Goal: Navigation & Orientation: Find specific page/section

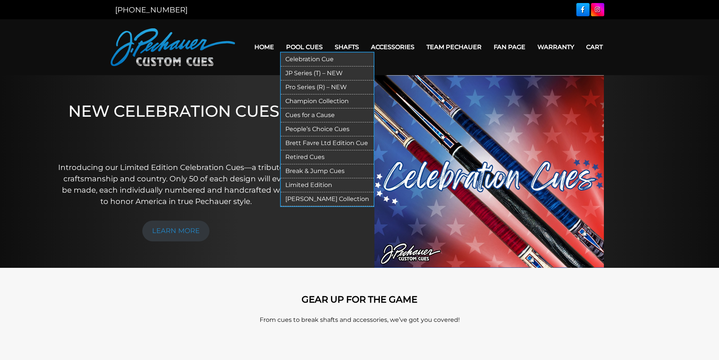
click at [303, 86] on link "Pro Series (R) – NEW" at bounding box center [327, 87] width 93 height 14
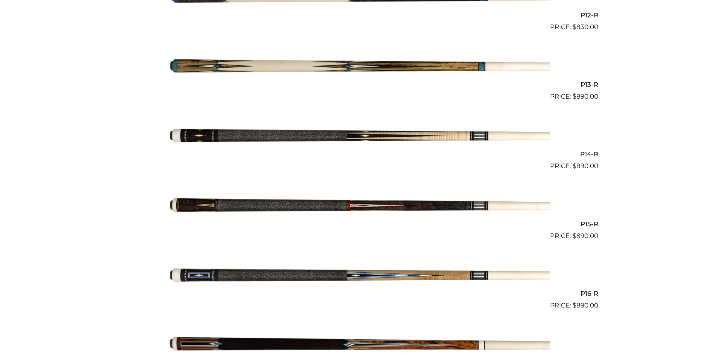
scroll to position [1043, 0]
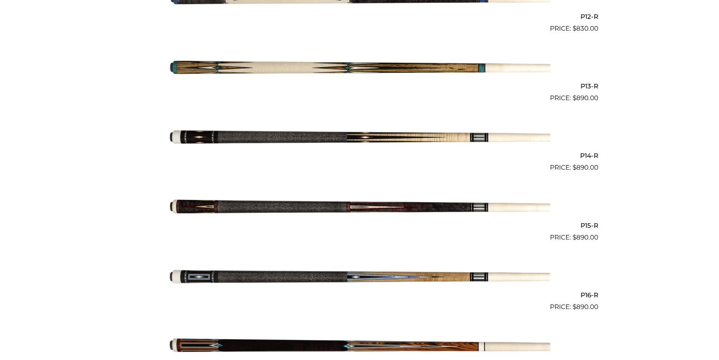
click at [373, 280] on img at bounding box center [359, 276] width 381 height 63
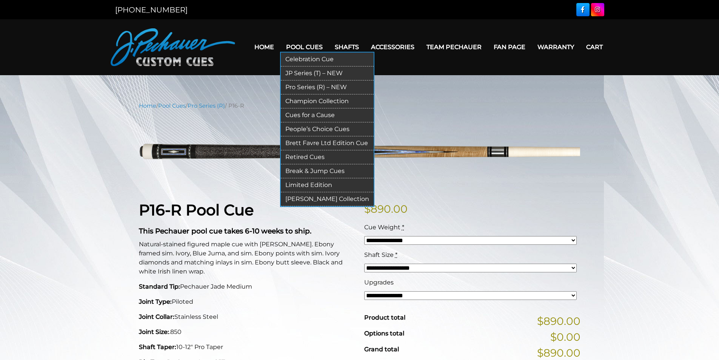
click at [309, 99] on link "Champion Collection" at bounding box center [327, 101] width 93 height 14
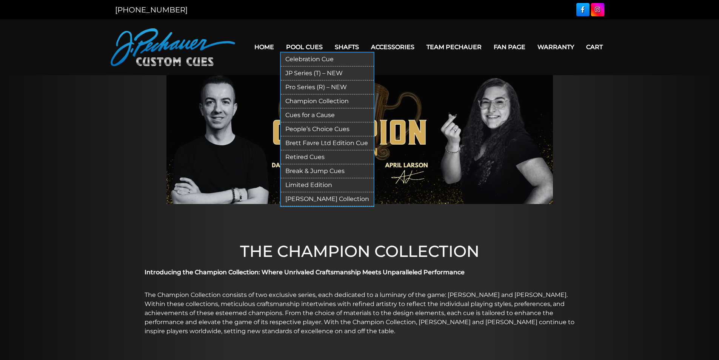
click at [322, 170] on link "Break & Jump Cues" at bounding box center [327, 171] width 93 height 14
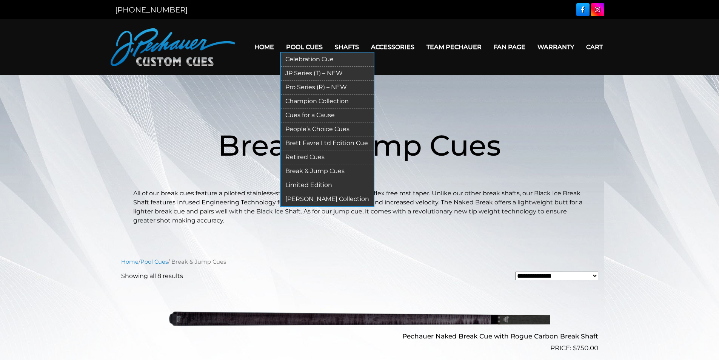
click at [314, 100] on link "Champion Collection" at bounding box center [327, 101] width 93 height 14
